Goal: Transaction & Acquisition: Download file/media

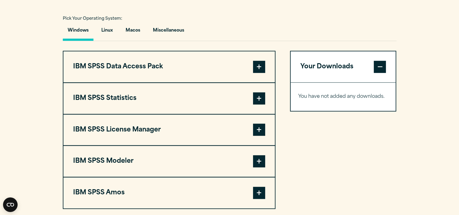
scroll to position [446, 0]
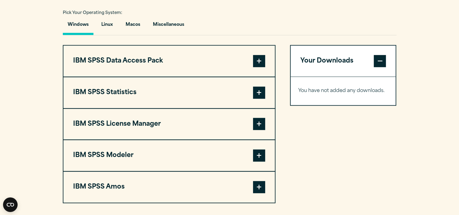
click at [254, 184] on span at bounding box center [259, 187] width 12 height 12
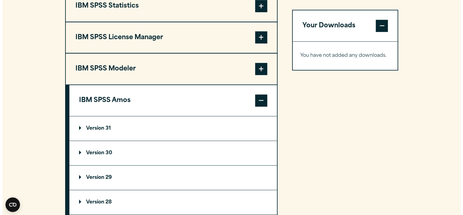
scroll to position [535, 0]
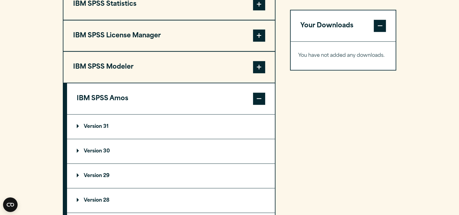
click at [260, 9] on span at bounding box center [259, 4] width 12 height 12
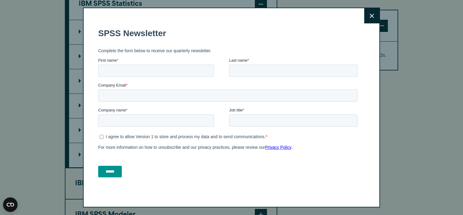
click at [361, 17] on div "Close" at bounding box center [231, 108] width 297 height 200
click at [365, 18] on button "Close" at bounding box center [372, 15] width 15 height 15
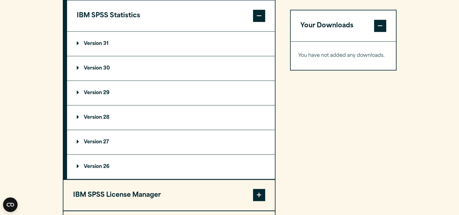
scroll to position [523, 0]
click at [101, 91] on p "Version 29" at bounding box center [93, 93] width 33 height 5
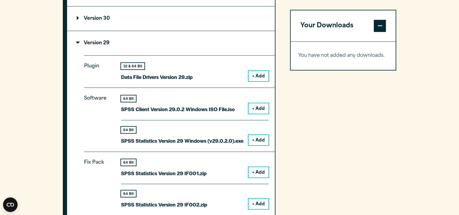
scroll to position [569, 0]
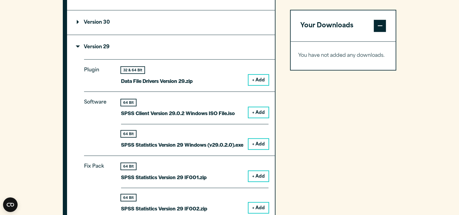
click at [257, 143] on button "+ Add" at bounding box center [258, 144] width 20 height 10
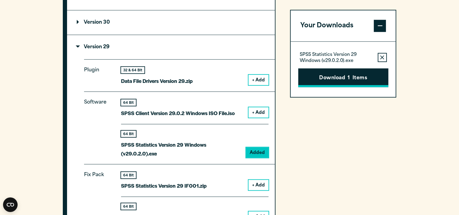
click at [352, 83] on button "Download 1 Items" at bounding box center [343, 77] width 90 height 19
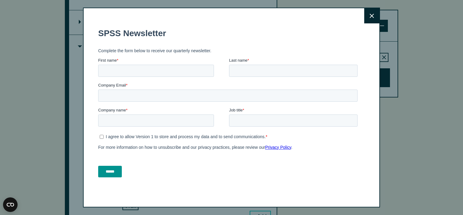
drag, startPoint x: 363, startPoint y: 16, endPoint x: 238, endPoint y: 10, distance: 125.7
click at [365, 16] on button "Close" at bounding box center [372, 15] width 15 height 15
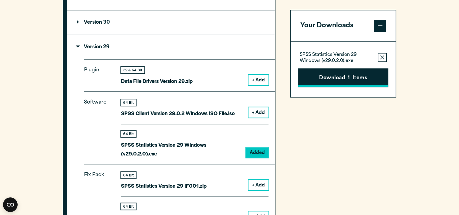
click at [337, 76] on button "Download 1 Items" at bounding box center [343, 77] width 90 height 19
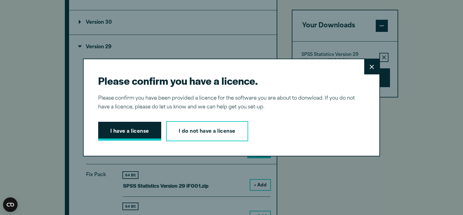
click at [150, 129] on button "I have a license" at bounding box center [129, 131] width 63 height 19
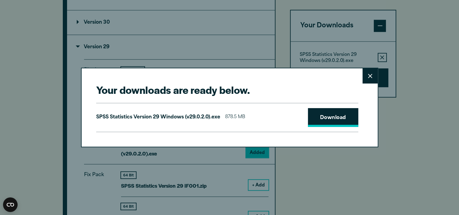
click at [324, 114] on link "Download" at bounding box center [333, 117] width 50 height 19
click at [365, 79] on button "Close" at bounding box center [369, 75] width 15 height 15
